Goal: Transaction & Acquisition: Purchase product/service

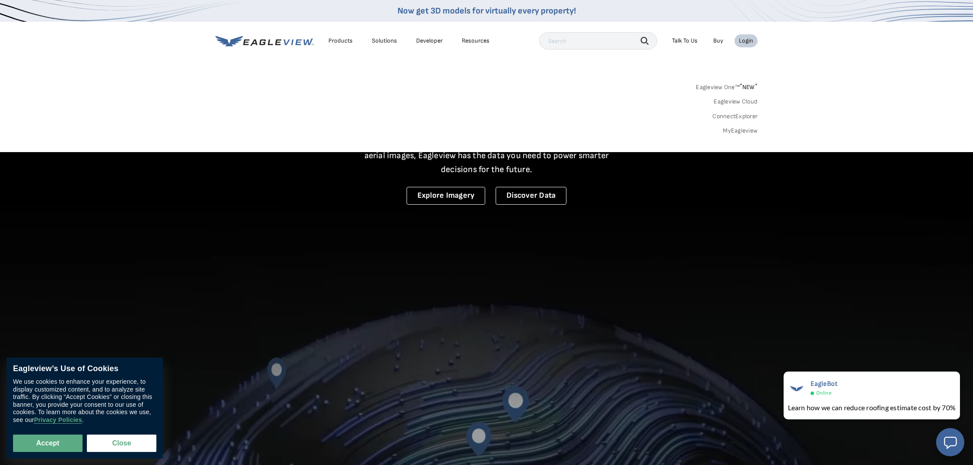
click at [752, 40] on div "Login" at bounding box center [746, 41] width 14 height 8
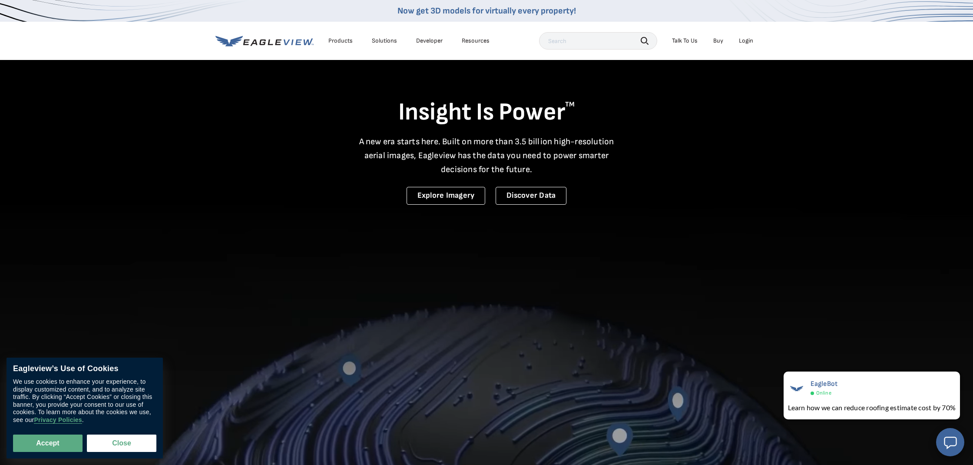
click at [748, 43] on div "Login" at bounding box center [746, 41] width 14 height 8
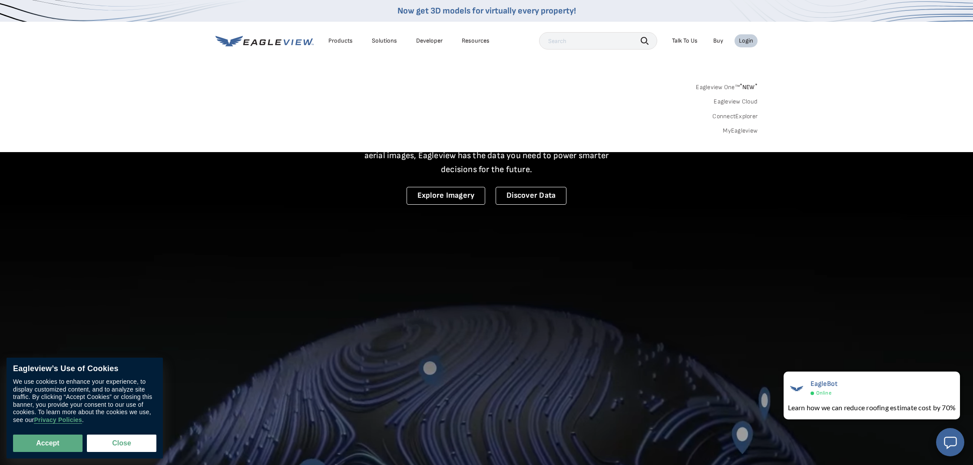
click at [752, 127] on link "MyEagleview" at bounding box center [740, 131] width 35 height 8
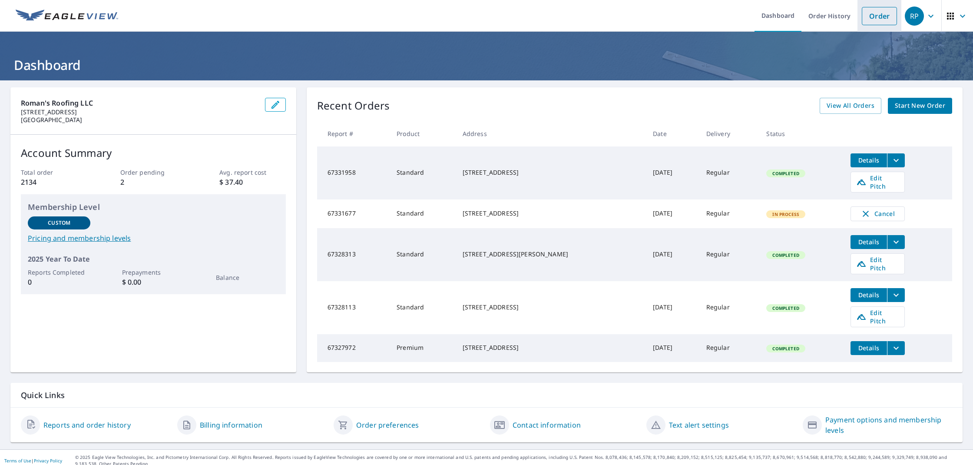
click at [866, 20] on link "Order" at bounding box center [879, 16] width 35 height 18
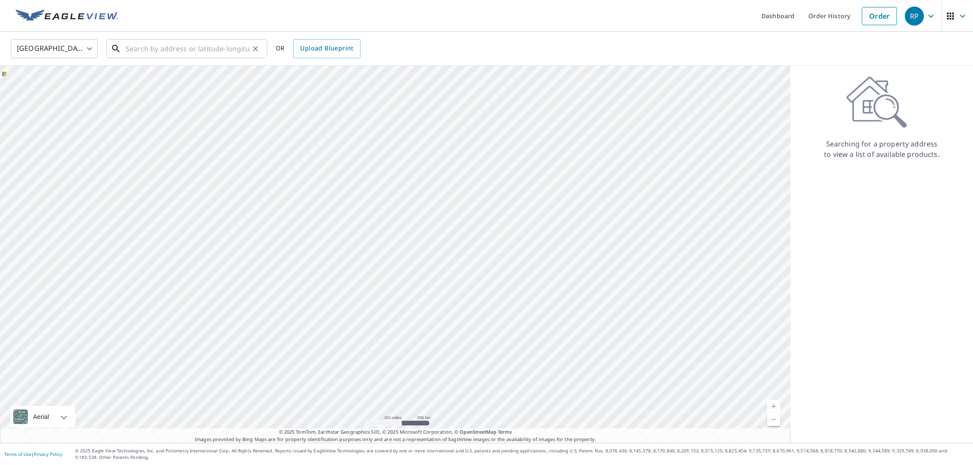
click at [172, 48] on input "text" at bounding box center [188, 48] width 124 height 24
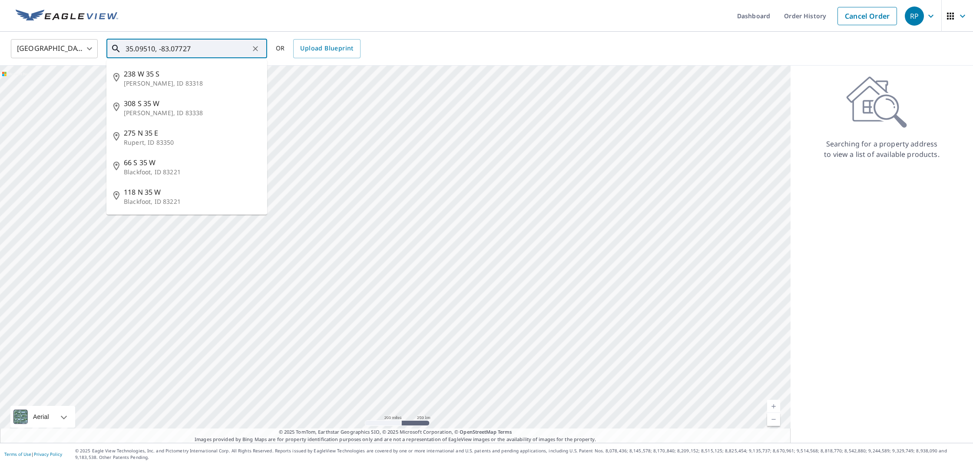
type input "35.09510, -83.07727"
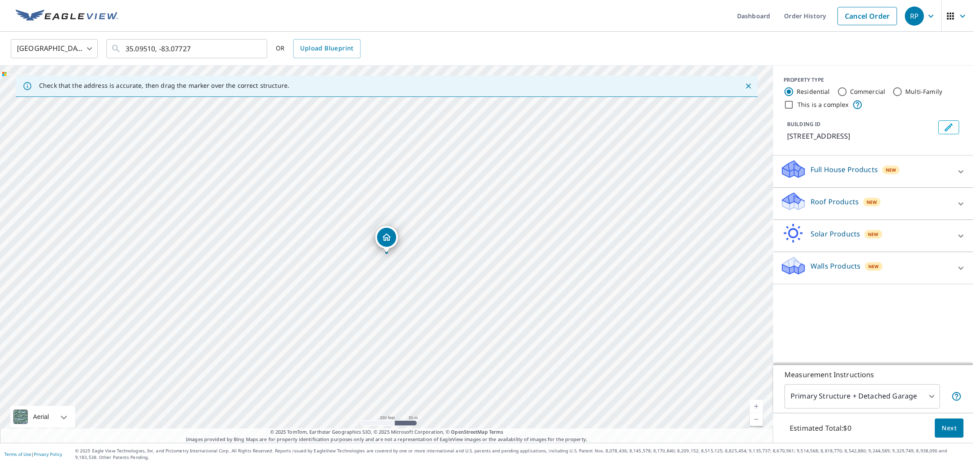
click at [820, 202] on p "Roof Products" at bounding box center [834, 201] width 48 height 10
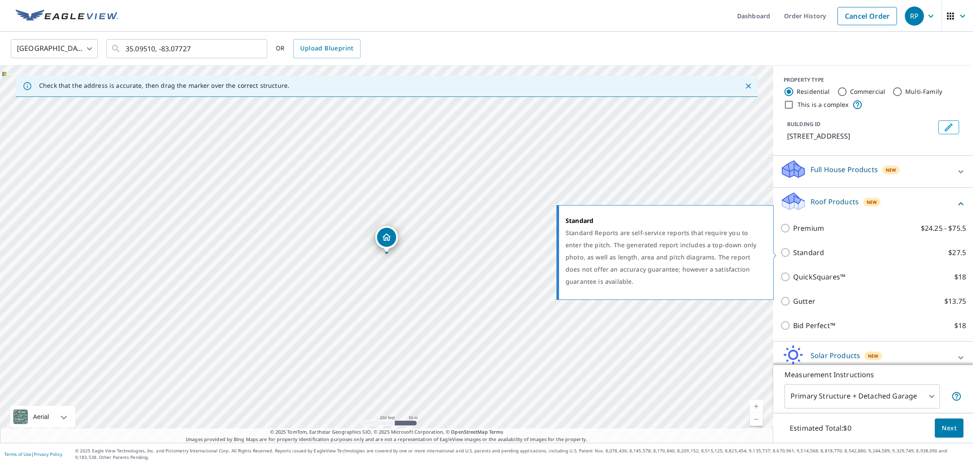
click at [804, 254] on p "Standard" at bounding box center [808, 252] width 31 height 10
click at [793, 254] on input "Standard $27.5" at bounding box center [786, 252] width 13 height 10
checkbox input "true"
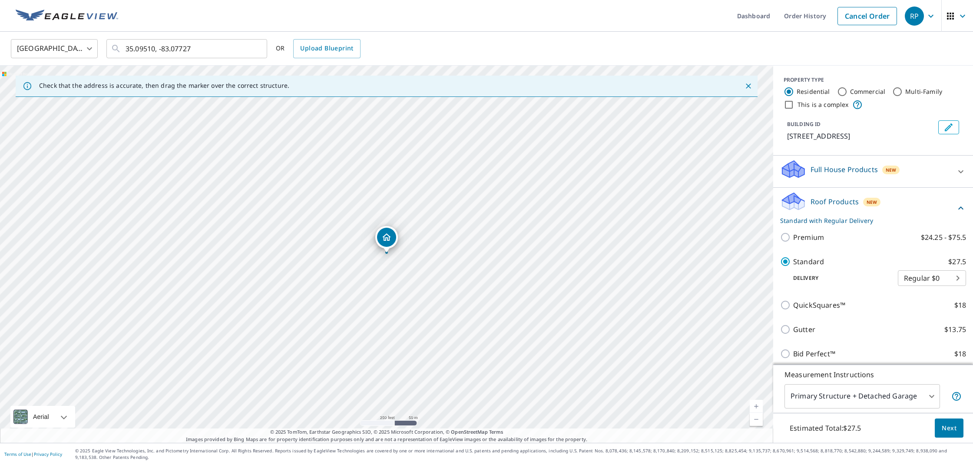
click at [956, 428] on span "Next" at bounding box center [949, 428] width 15 height 11
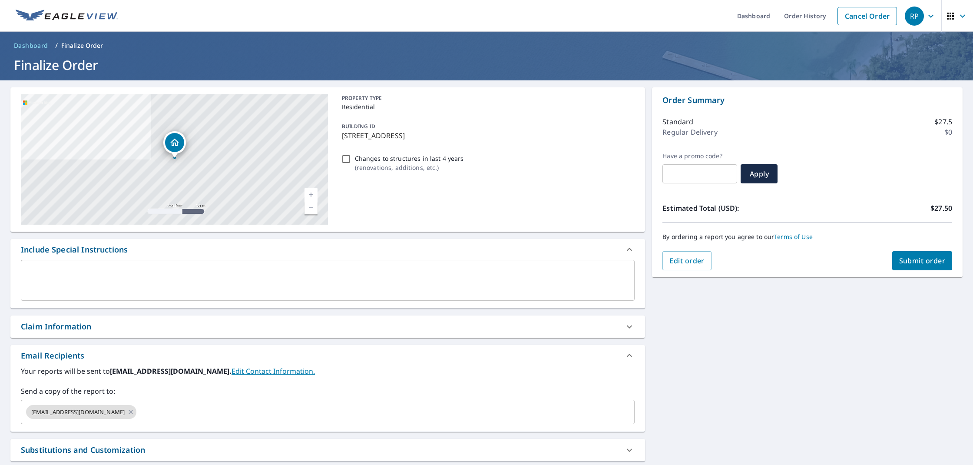
click at [344, 160] on input "Changes to structures in last 4 years ( renovations, additions, etc. )" at bounding box center [346, 159] width 10 height 10
checkbox input "true"
click at [81, 331] on div "Claim Information" at bounding box center [56, 327] width 71 height 12
checkbox input "true"
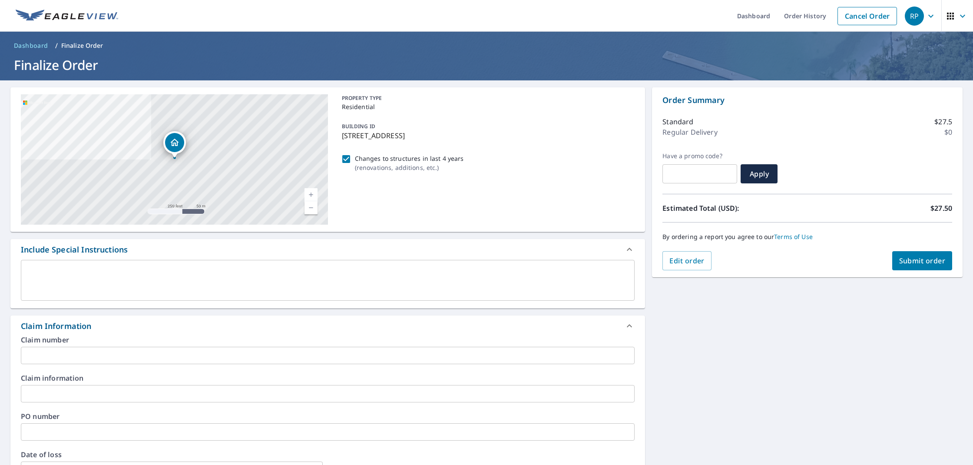
click at [79, 357] on input "text" at bounding box center [328, 355] width 614 height 17
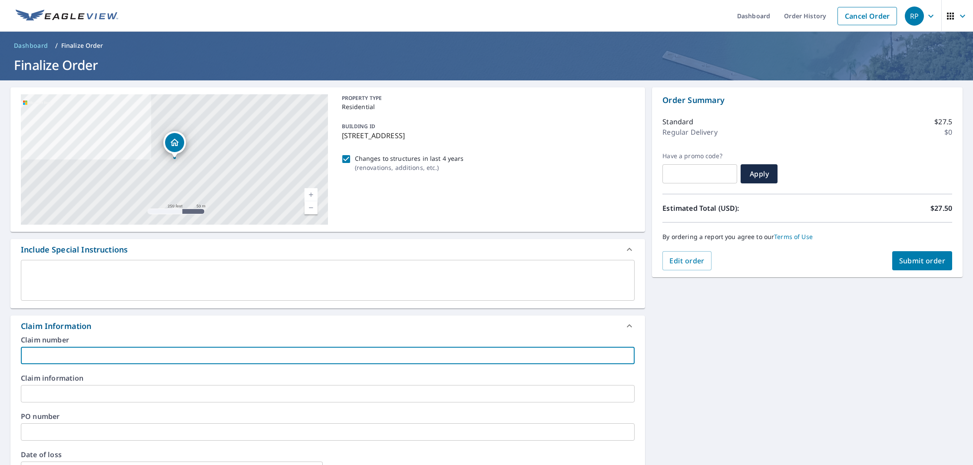
type input "M"
checkbox input "true"
type input "ML"
checkbox input "true"
type input "ML"
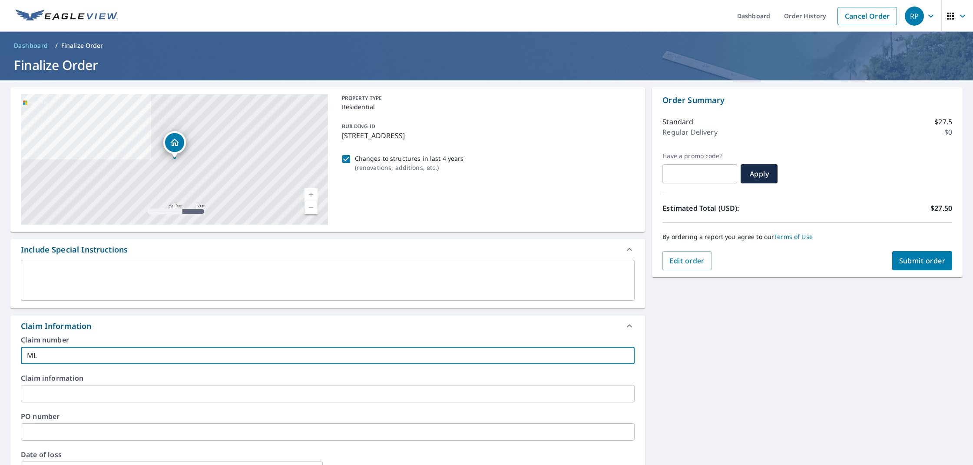
checkbox input "true"
type input "ML C"
checkbox input "true"
type input "ML Co"
checkbox input "true"
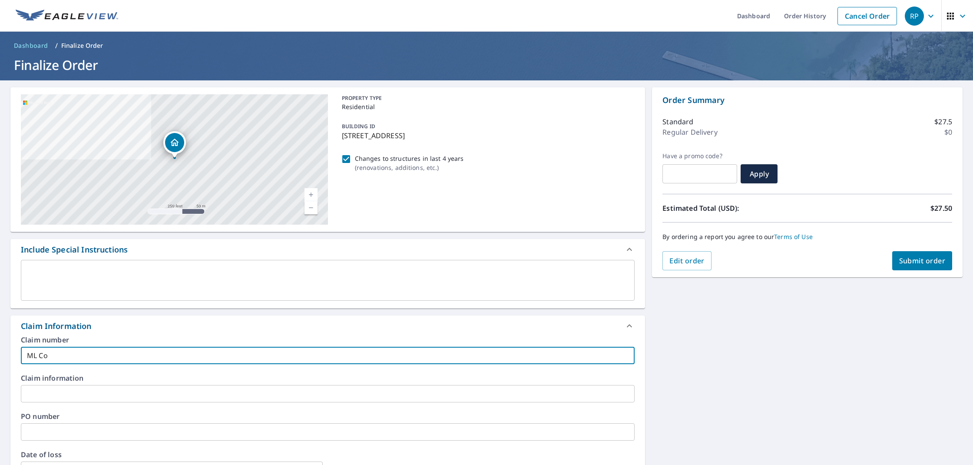
type input "ML Con"
checkbox input "true"
type input "ML Conc"
checkbox input "true"
type input "[PERSON_NAME]"
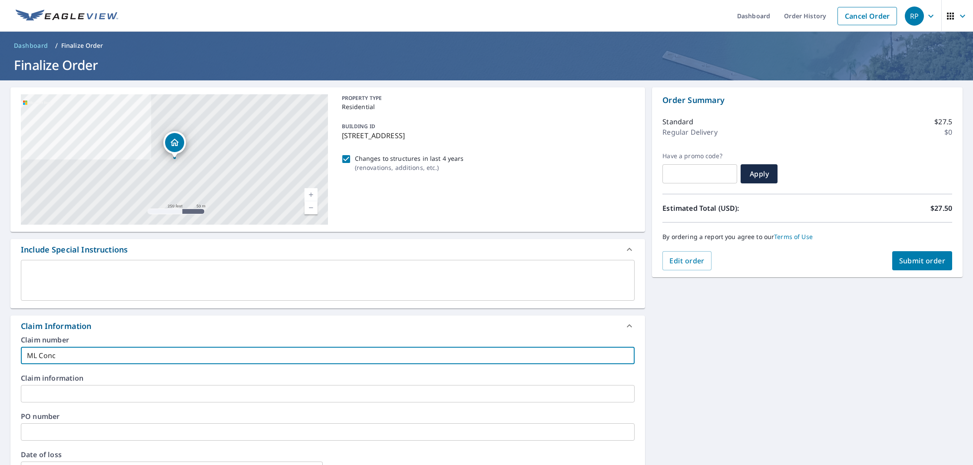
checkbox input "true"
type input "[PERSON_NAME]"
checkbox input "true"
type input "ML Concier"
checkbox input "true"
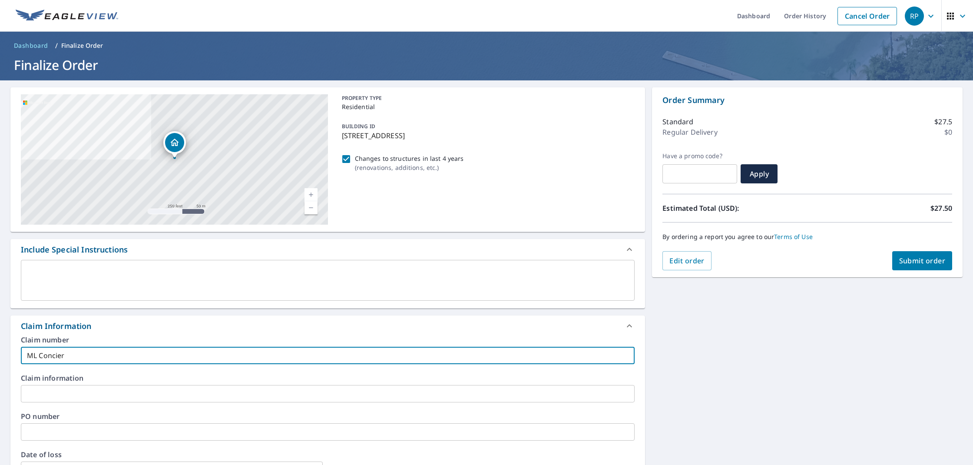
type input "ML Concierg"
checkbox input "true"
type input "ML Concierge"
checkbox input "true"
type input "ML Concierge"
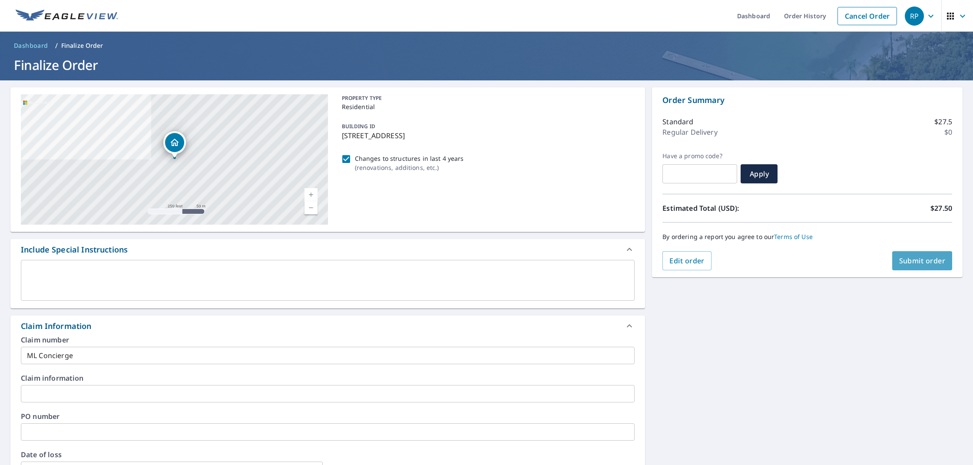
click at [917, 263] on span "Submit order" at bounding box center [922, 261] width 46 height 10
checkbox input "true"
